Goal: Task Accomplishment & Management: Use online tool/utility

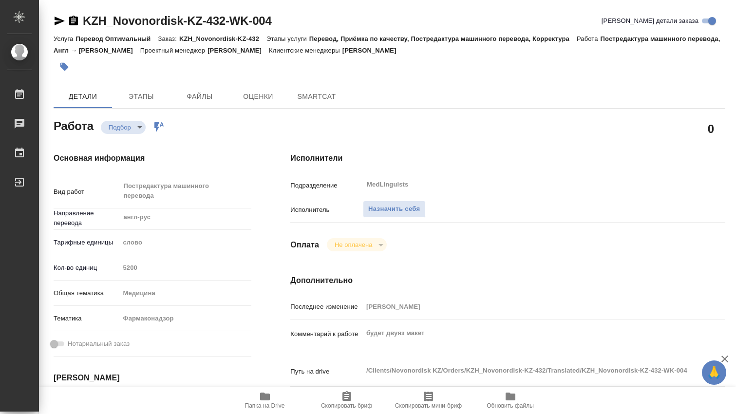
type textarea "x"
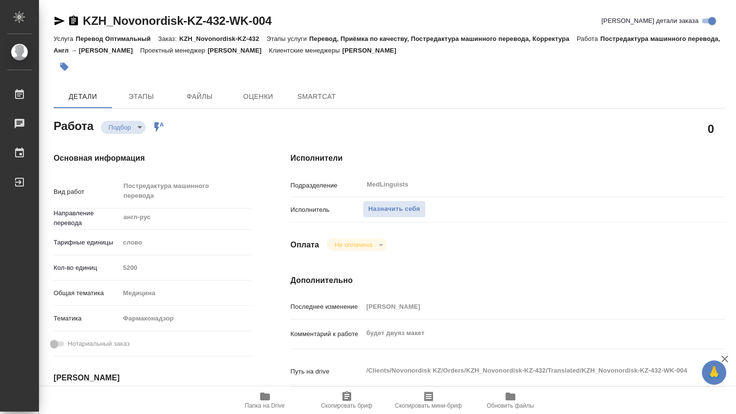
type textarea "x"
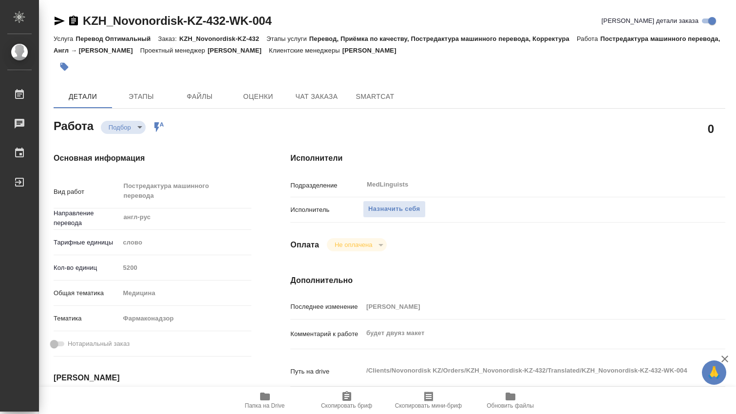
scroll to position [162, 0]
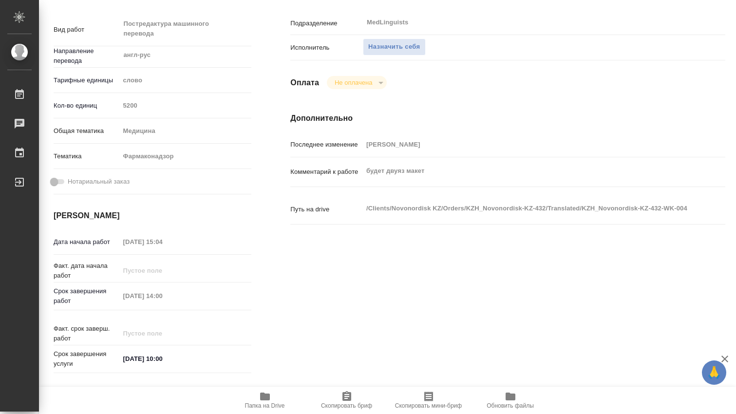
type textarea "x"
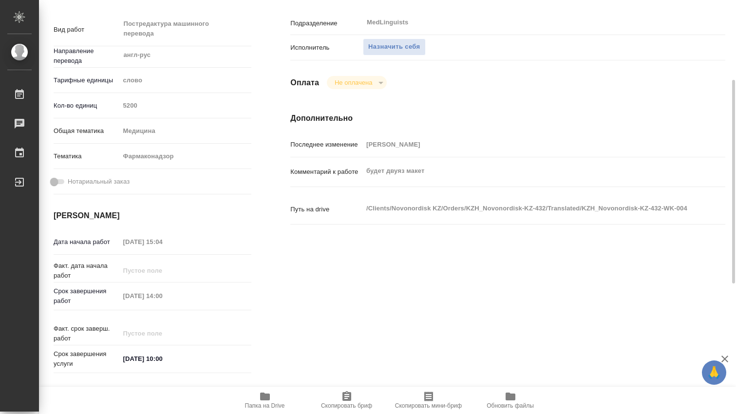
type textarea "x"
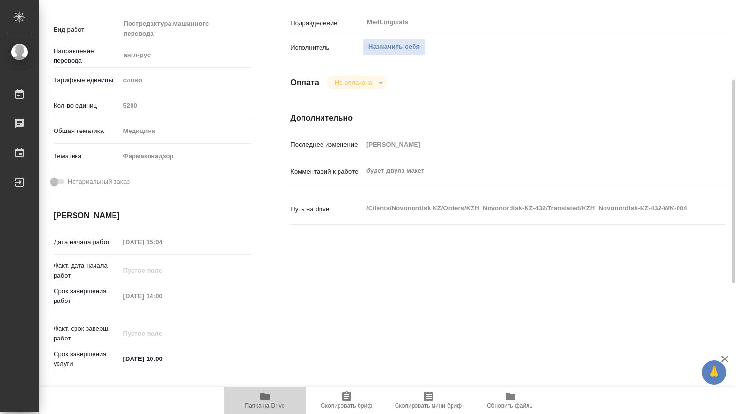
click at [259, 400] on icon "button" at bounding box center [265, 397] width 12 height 12
